Goal: Communication & Community: Answer question/provide support

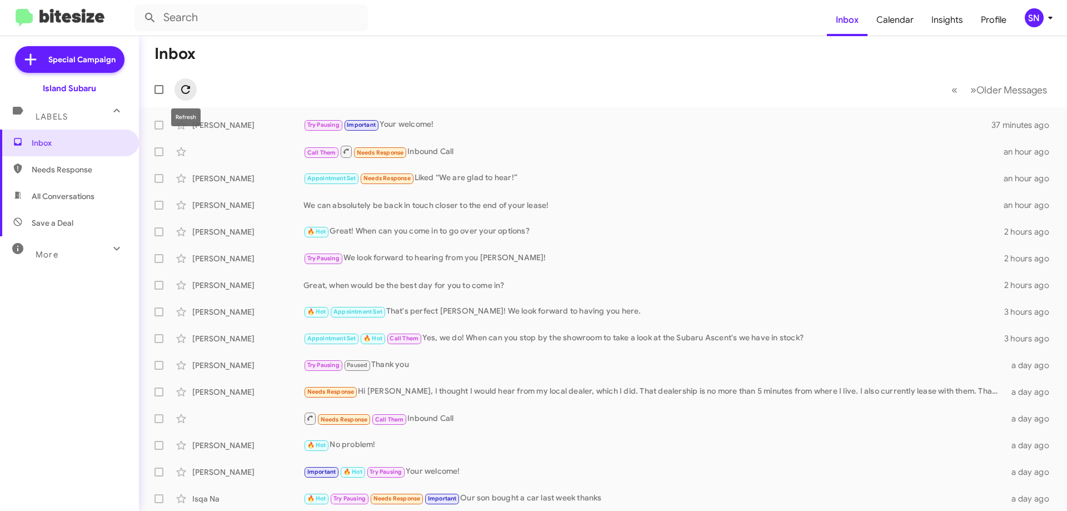
click at [187, 88] on icon at bounding box center [185, 89] width 13 height 13
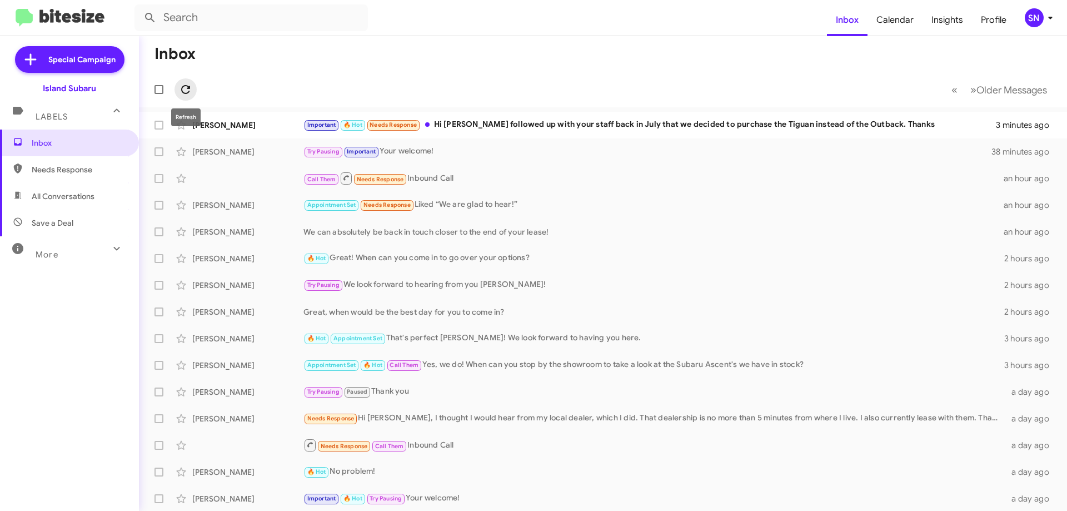
click at [184, 83] on icon at bounding box center [185, 89] width 13 height 13
click at [189, 86] on icon at bounding box center [185, 89] width 13 height 13
click at [186, 88] on icon at bounding box center [185, 89] width 13 height 13
click at [188, 90] on icon at bounding box center [185, 89] width 13 height 13
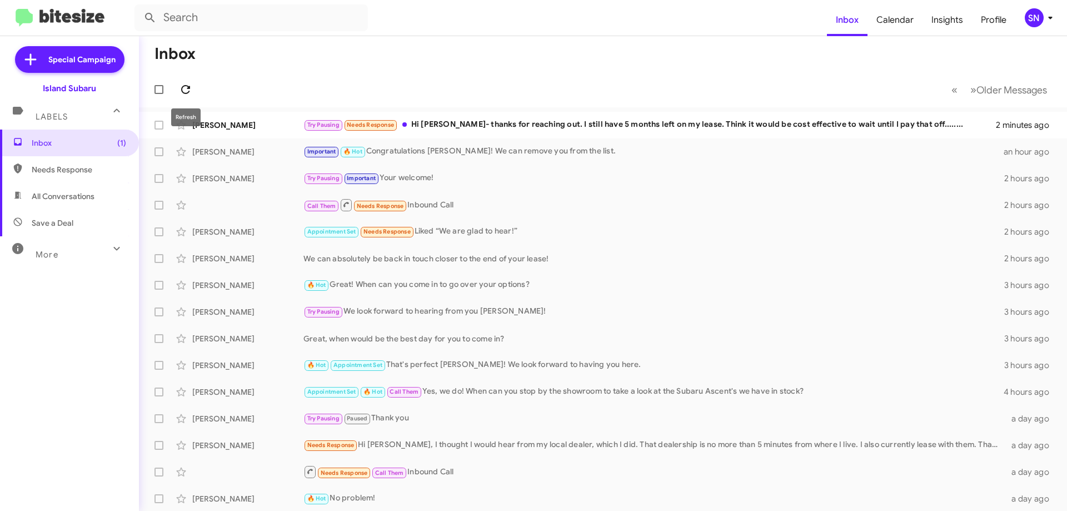
click at [191, 93] on icon at bounding box center [185, 89] width 13 height 13
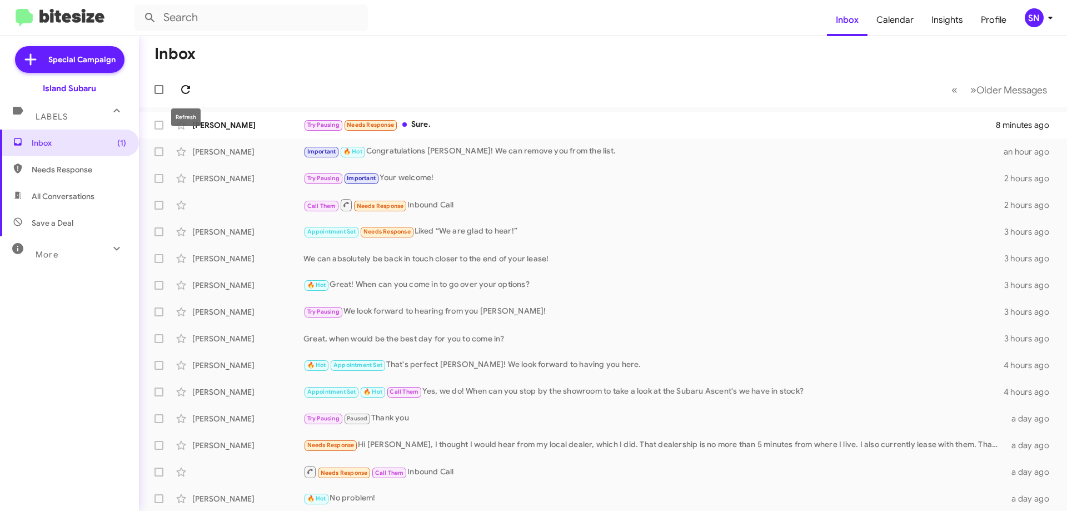
click at [188, 86] on icon at bounding box center [185, 89] width 9 height 9
click at [191, 86] on icon at bounding box center [185, 89] width 13 height 13
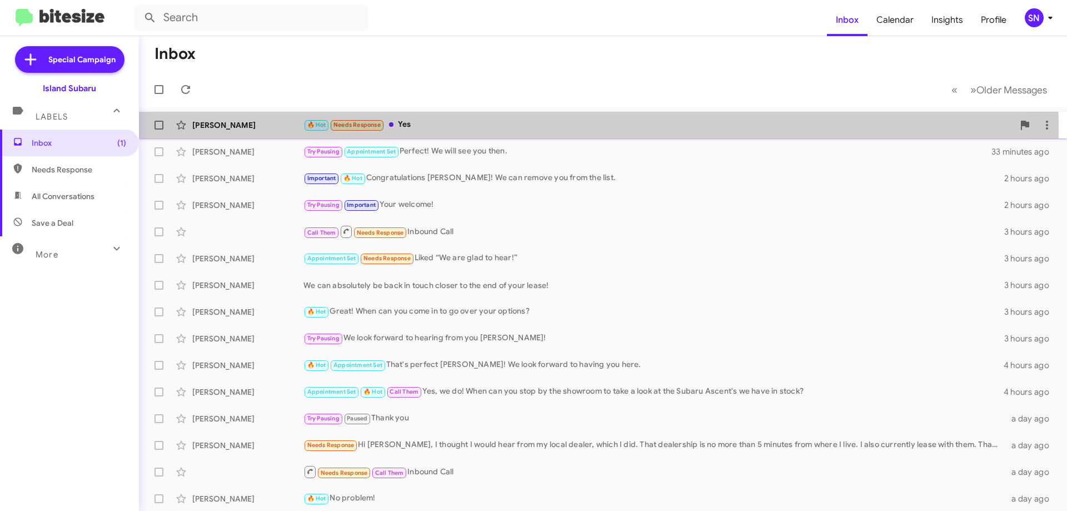
click at [478, 129] on div "🔥 Hot Needs Response Yes" at bounding box center [658, 124] width 710 height 13
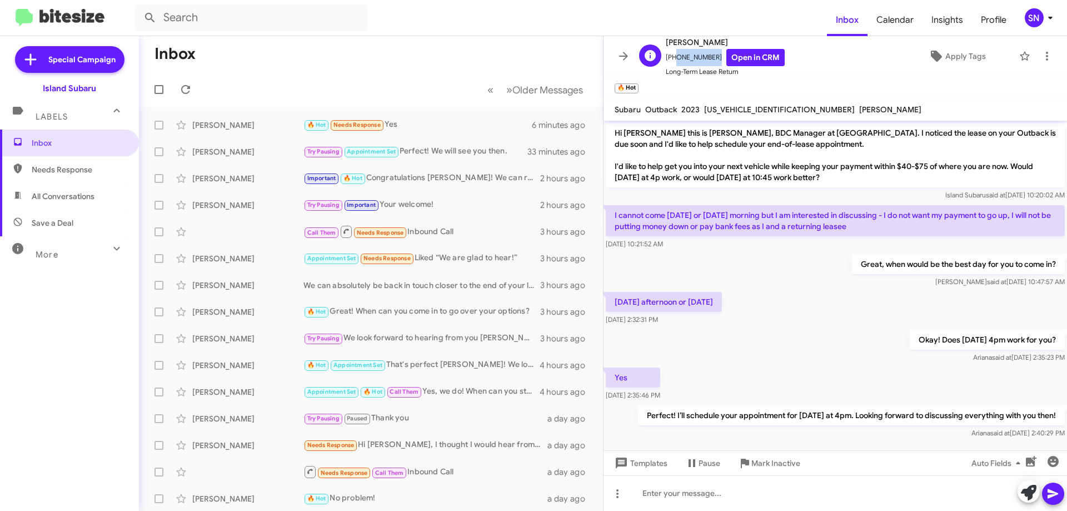
drag, startPoint x: 709, startPoint y: 57, endPoint x: 671, endPoint y: 57, distance: 37.2
click at [671, 57] on span "[PHONE_NUMBER] Open in CRM" at bounding box center [725, 57] width 119 height 17
copy span "9178381438"
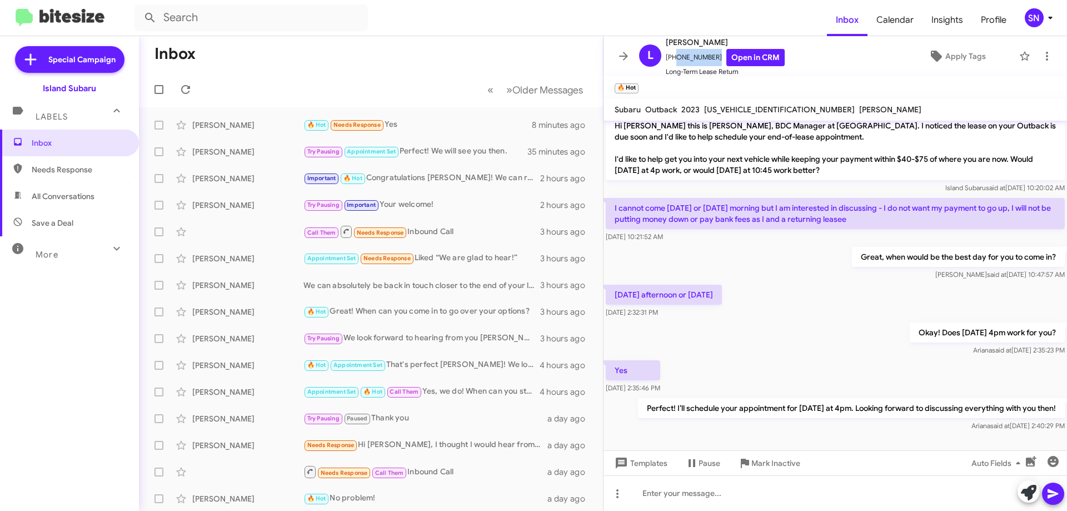
scroll to position [10, 0]
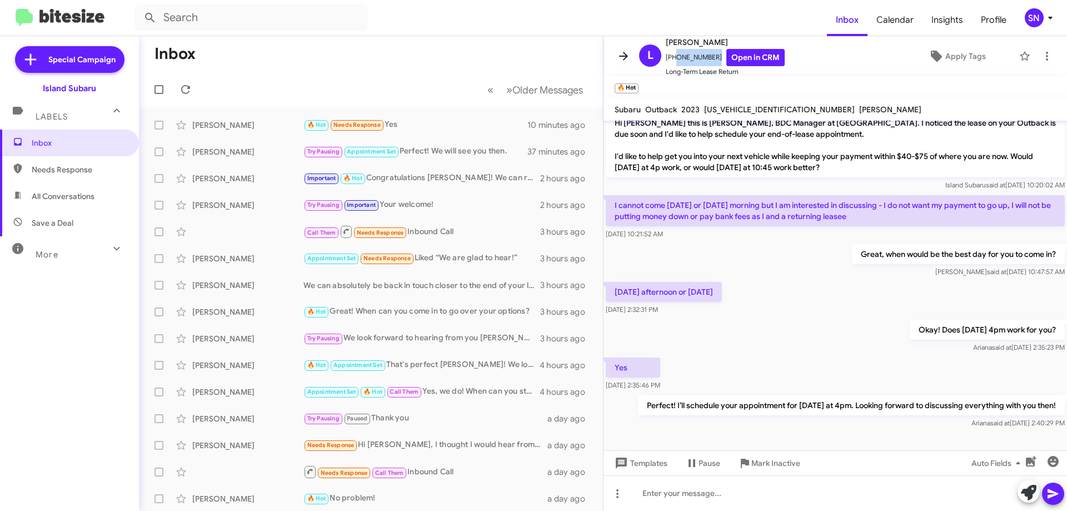
click at [625, 56] on icon at bounding box center [623, 56] width 9 height 8
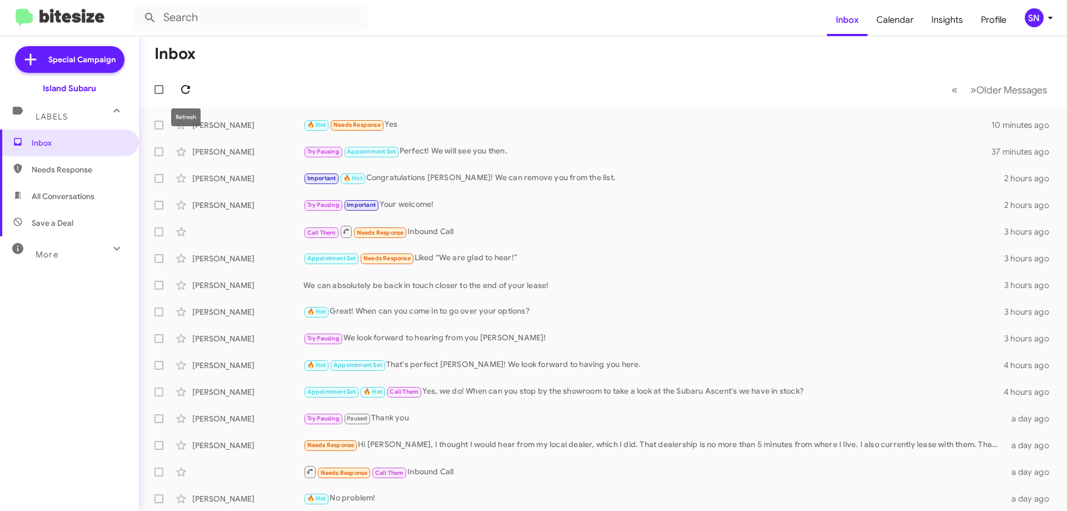
click at [194, 87] on span at bounding box center [186, 89] width 22 height 13
click at [186, 86] on icon at bounding box center [185, 89] width 9 height 9
click at [190, 93] on icon at bounding box center [185, 89] width 13 height 13
click at [190, 88] on icon at bounding box center [185, 89] width 9 height 9
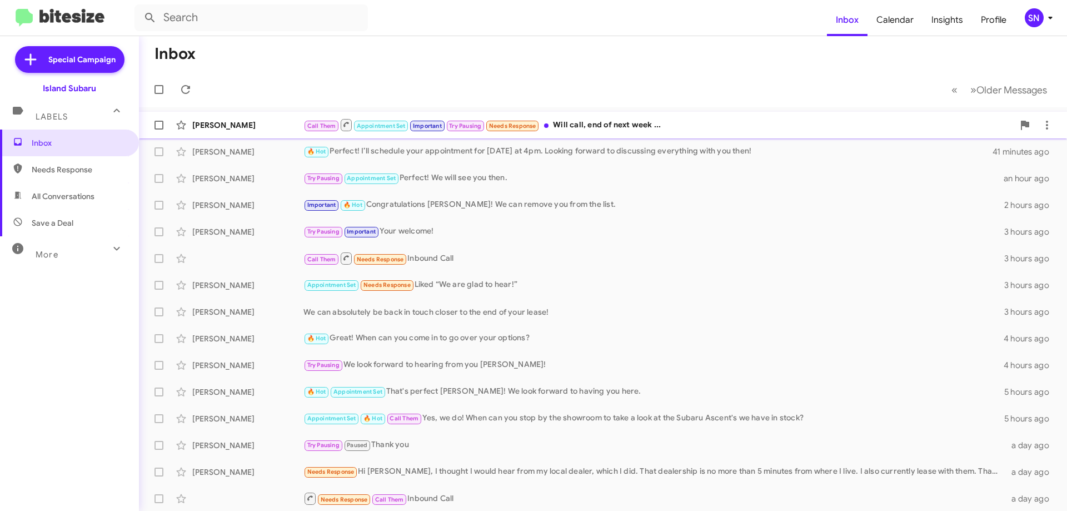
click at [654, 122] on div "Call Them Appointment Set Important Try Pausing Needs Response Will call, end o…" at bounding box center [658, 125] width 710 height 14
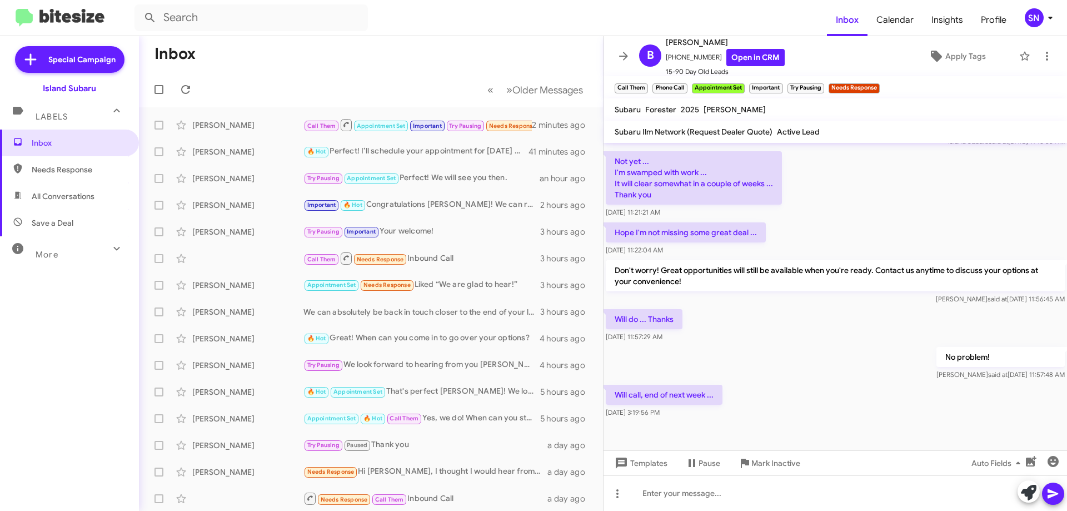
scroll to position [310, 0]
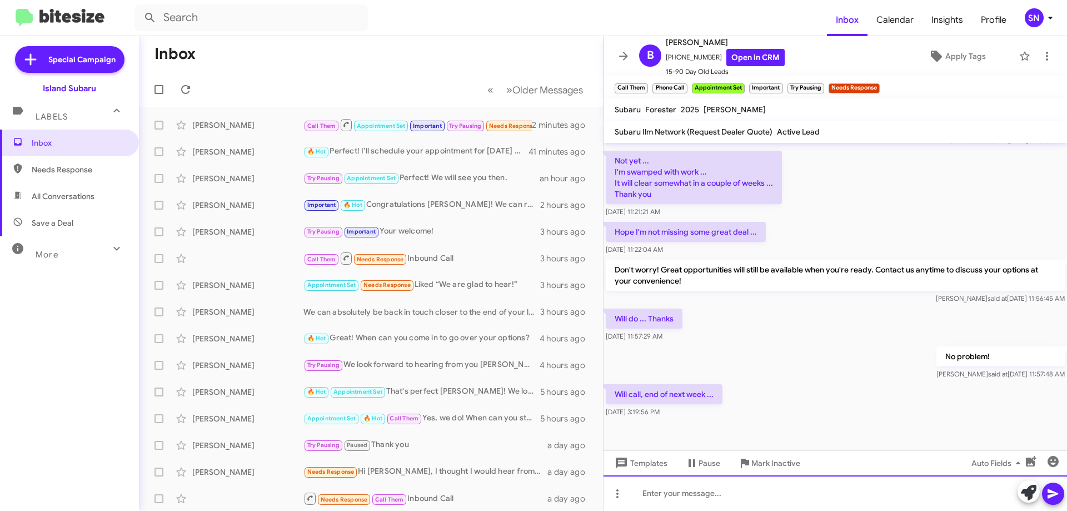
click at [680, 496] on div at bounding box center [836, 493] width 464 height 36
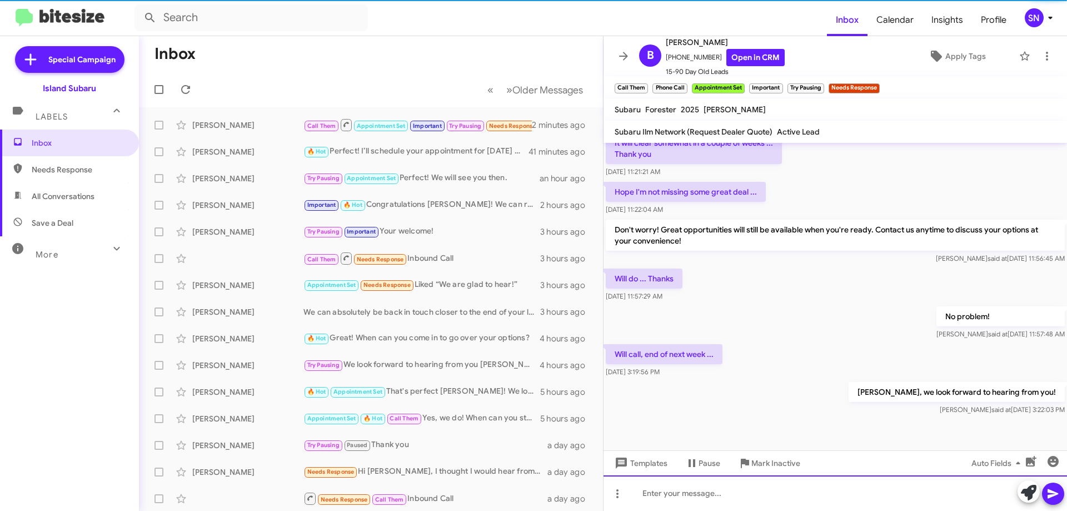
scroll to position [351, 0]
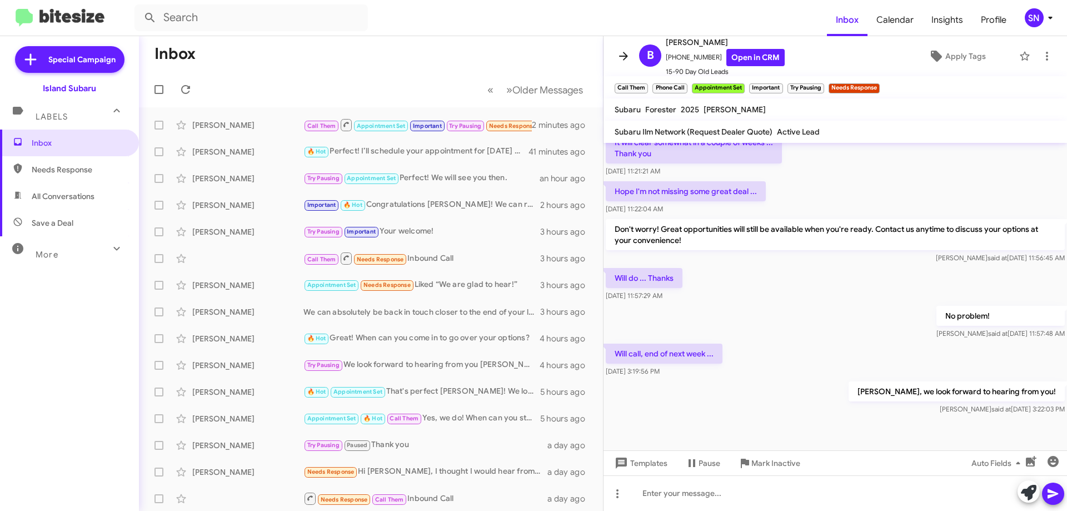
click at [626, 51] on icon at bounding box center [623, 55] width 13 height 13
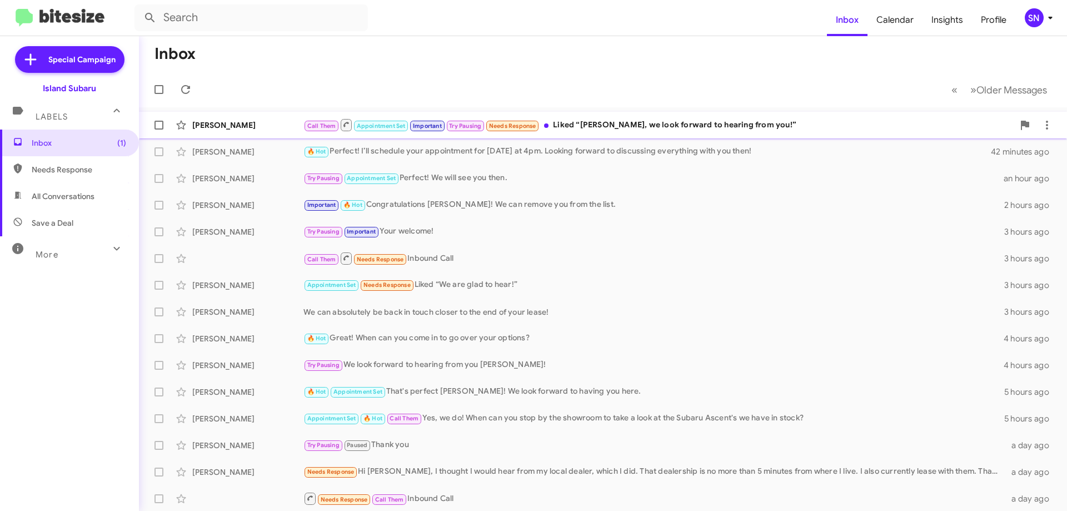
click at [681, 125] on div "Call Them Appointment Set Important Try Pausing Needs Response Liked “[PERSON_N…" at bounding box center [658, 125] width 710 height 14
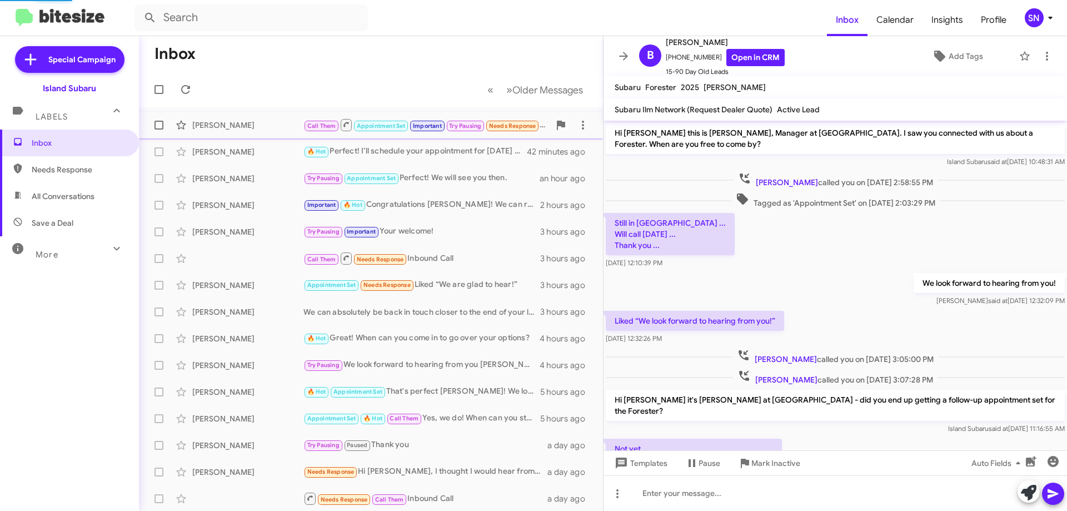
scroll to position [369, 0]
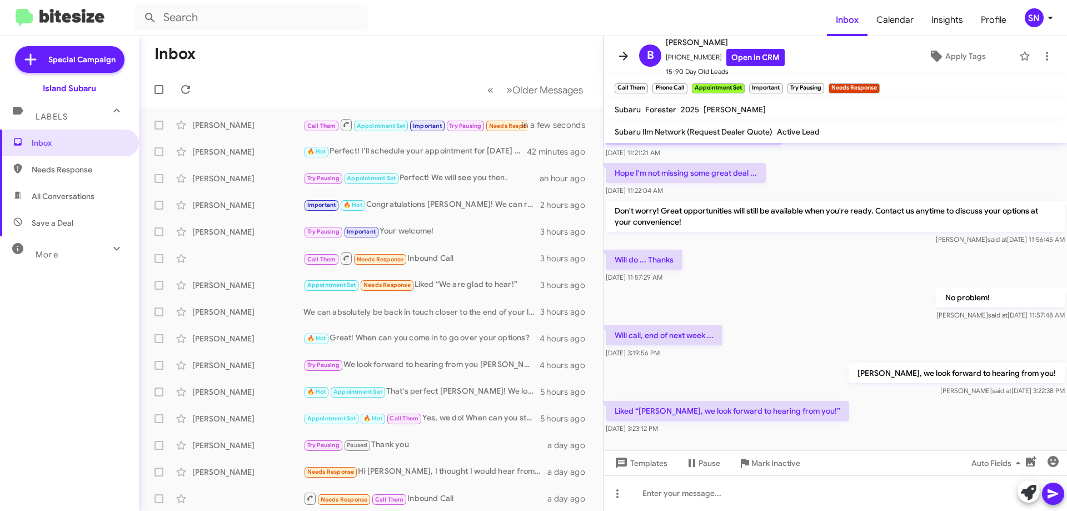
click at [623, 54] on icon at bounding box center [623, 55] width 13 height 13
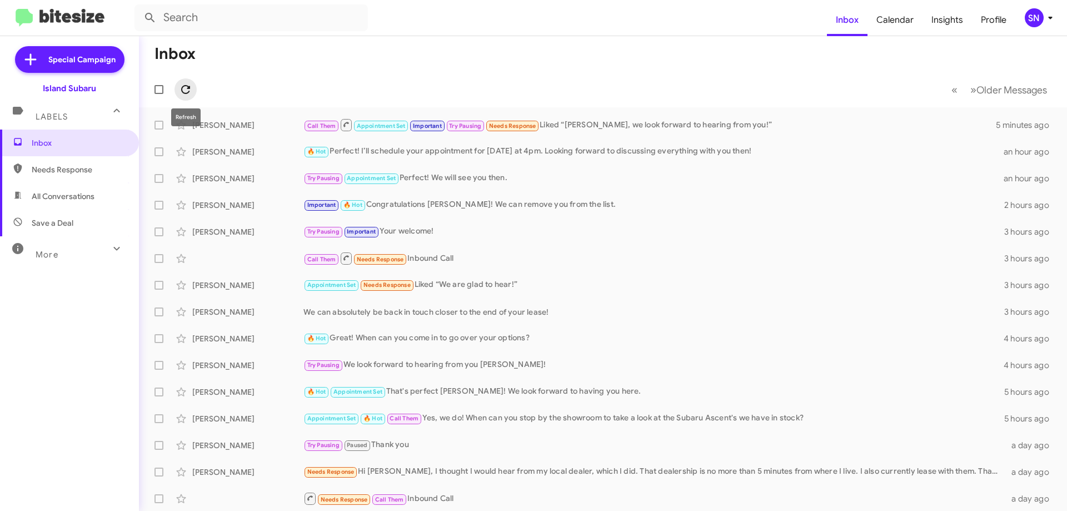
click at [188, 84] on icon at bounding box center [185, 89] width 13 height 13
click at [190, 88] on icon at bounding box center [185, 89] width 9 height 9
